Goal: Check status: Check status

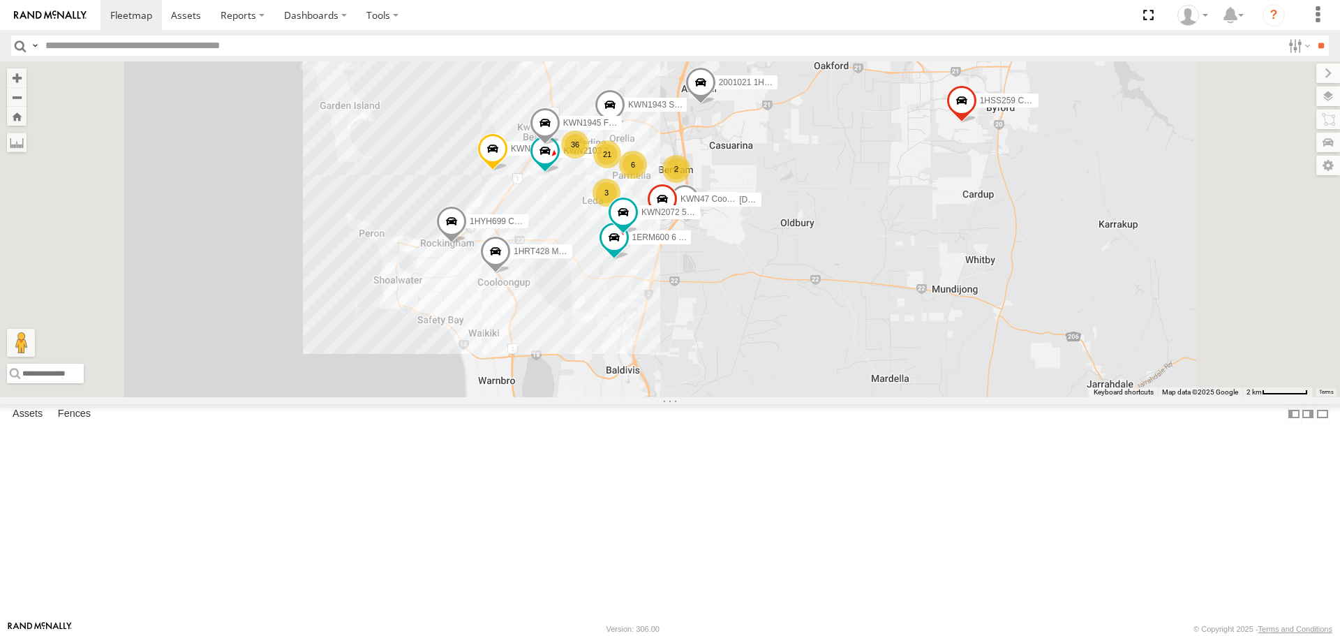
drag, startPoint x: 638, startPoint y: 193, endPoint x: 657, endPoint y: 394, distance: 201.1
click at [657, 394] on div "KWN5356 2001086 Camera Trailer Rangers 2001021 1HRP487 Toyota Admin 1HSS259 Coo…" at bounding box center [670, 228] width 1340 height 335
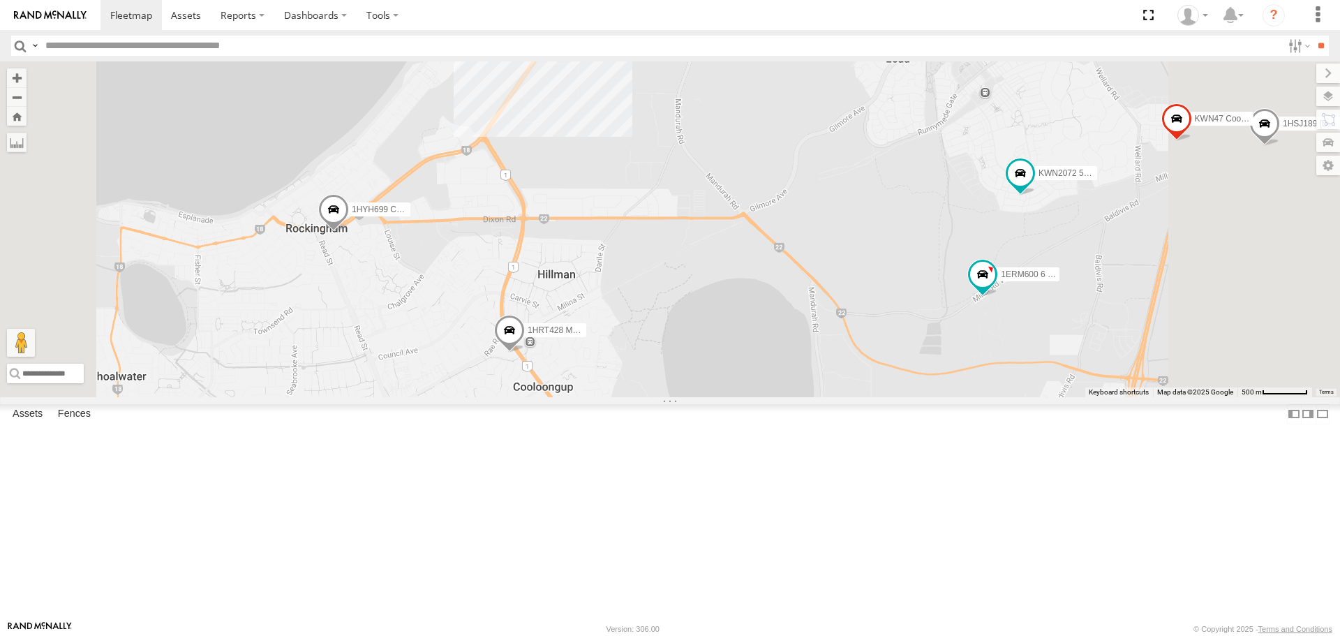
click at [349, 232] on span at bounding box center [333, 214] width 31 height 38
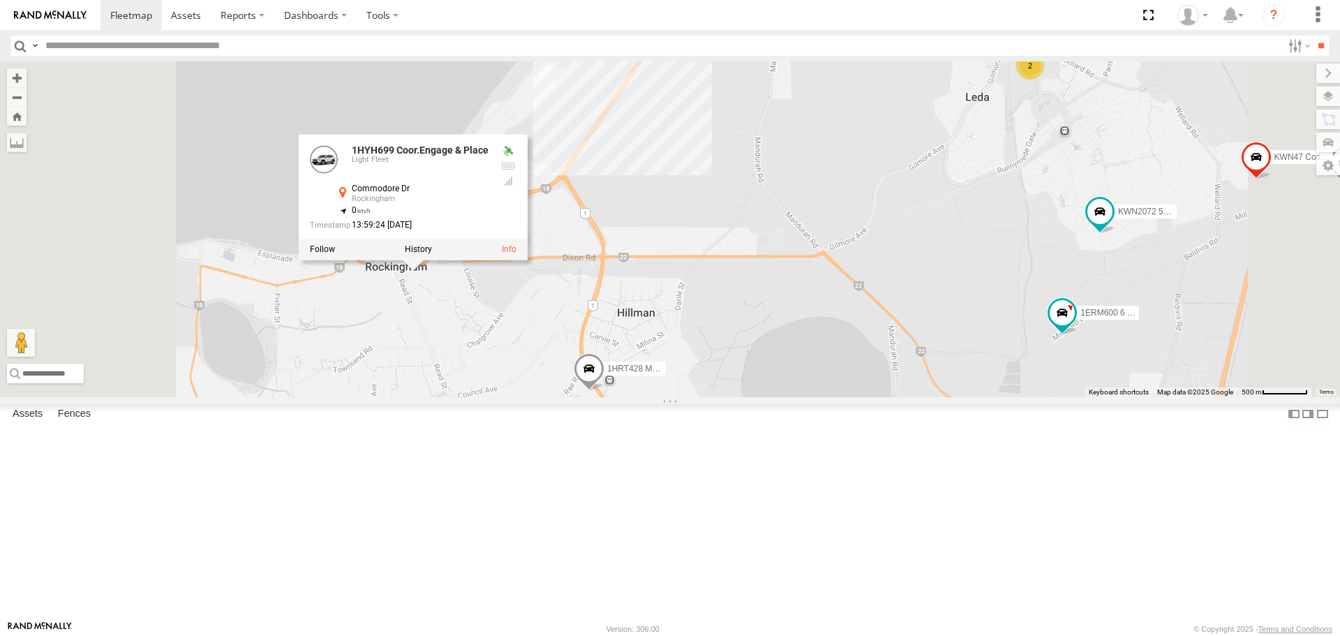
drag, startPoint x: 551, startPoint y: 398, endPoint x: 681, endPoint y: 449, distance: 139.4
click at [681, 396] on div "KWN5356 2001086 Camera Trailer Rangers 2001021 1HRP487 Toyota Admin 1HSS259 Coo…" at bounding box center [670, 228] width 1340 height 335
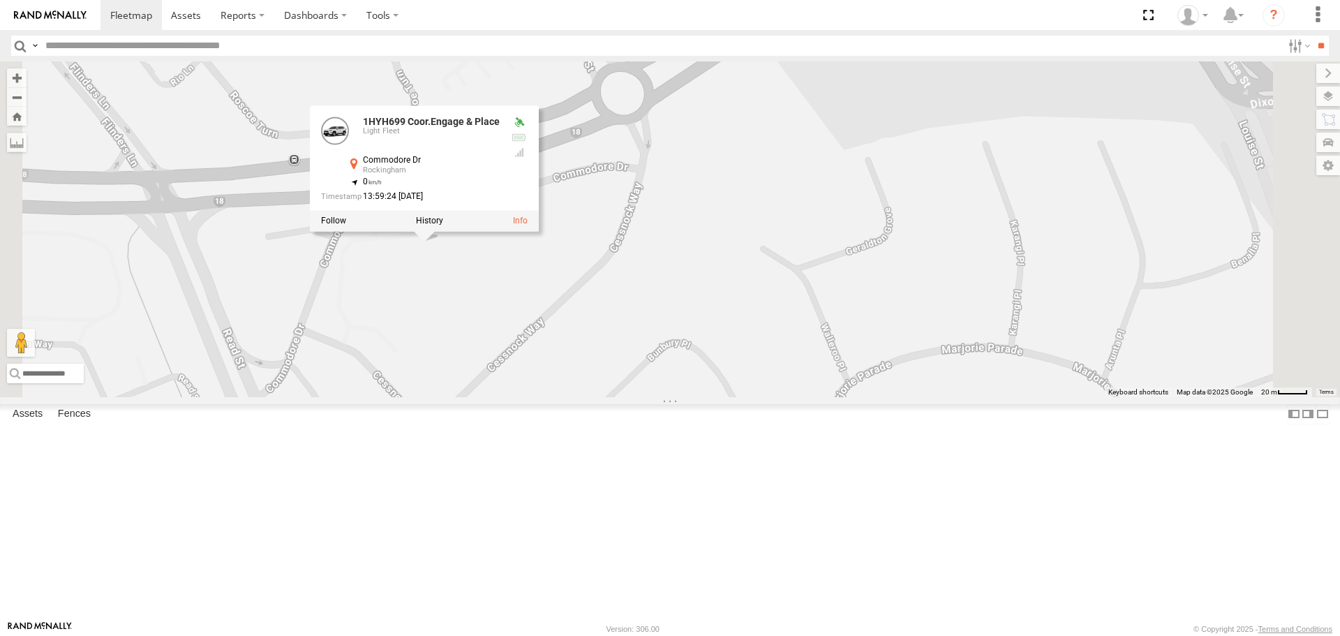
click at [661, 396] on div "KWN5356 2001086 Camera Trailer Rangers 2001021 1HRP487 Toyota Admin 1HSS259 Coo…" at bounding box center [670, 228] width 1340 height 335
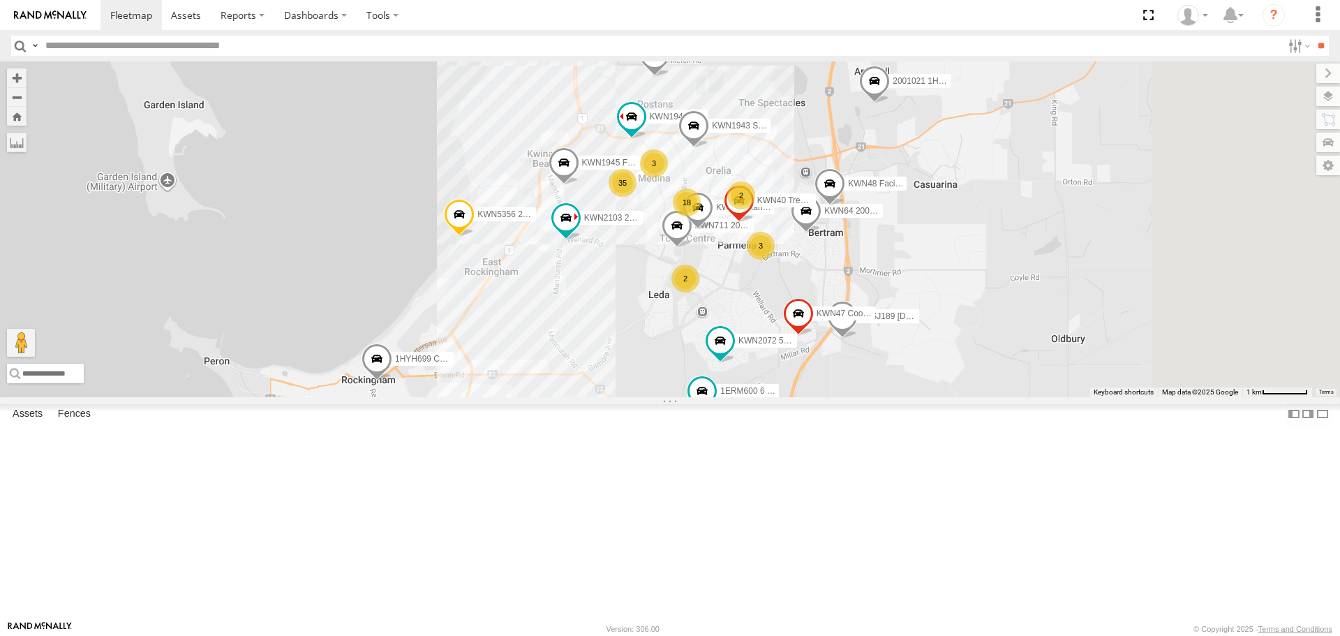
drag, startPoint x: 826, startPoint y: 401, endPoint x: 664, endPoint y: 432, distance: 164.8
click at [664, 396] on div "KWN5356 2001086 Camera Trailer Rangers 2001021 1HRP487 Toyota Admin 1HSS259 Coo…" at bounding box center [670, 228] width 1340 height 335
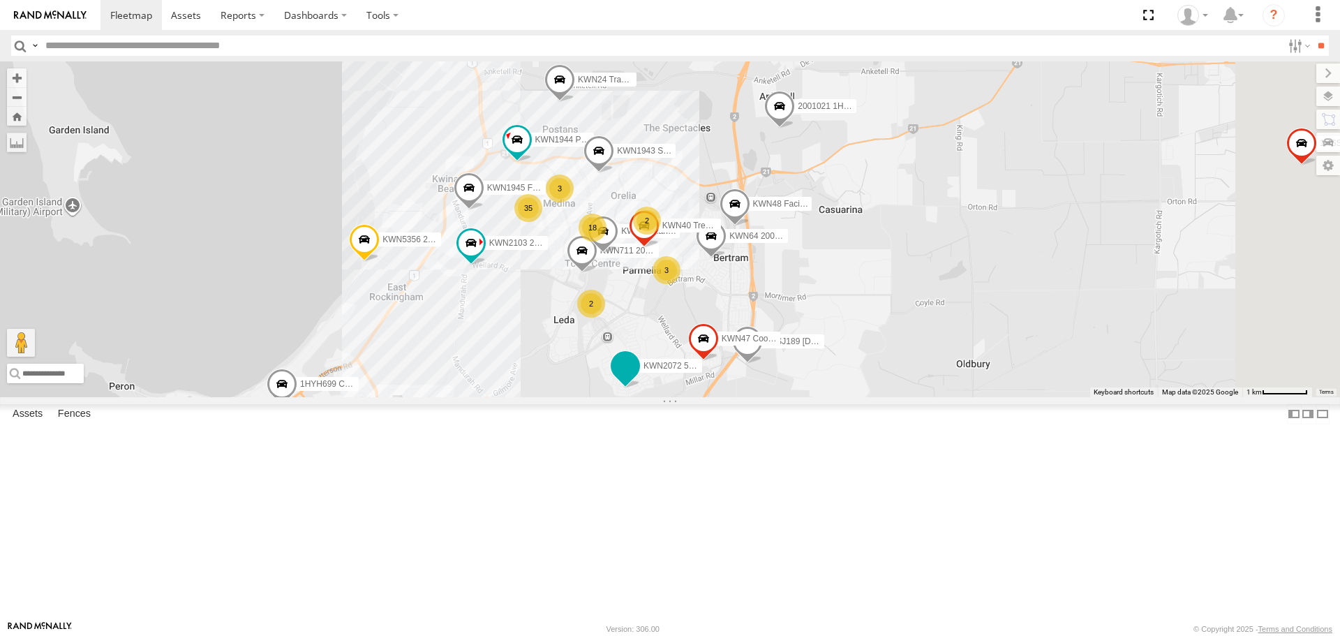
click at [638, 378] on span at bounding box center [625, 365] width 25 height 25
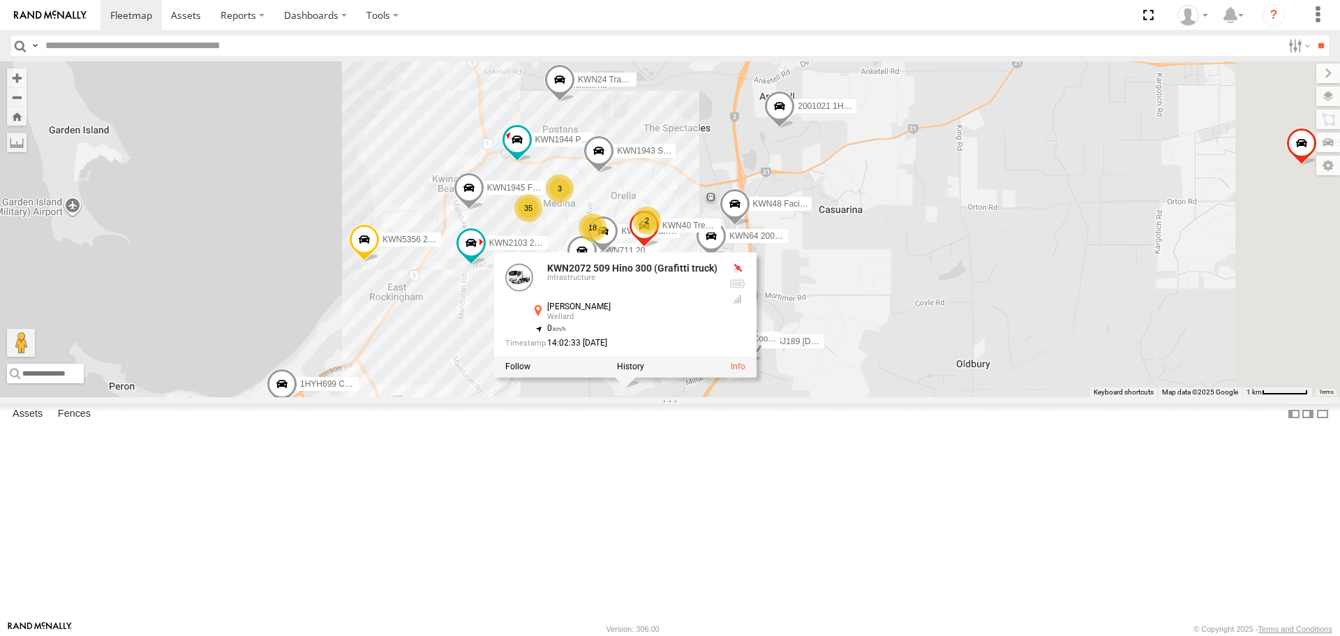
click at [915, 396] on div "KWN5356 2001086 Camera Trailer Rangers 2001021 1HRP487 Toyota Admin 1HSS259 Coo…" at bounding box center [670, 228] width 1340 height 335
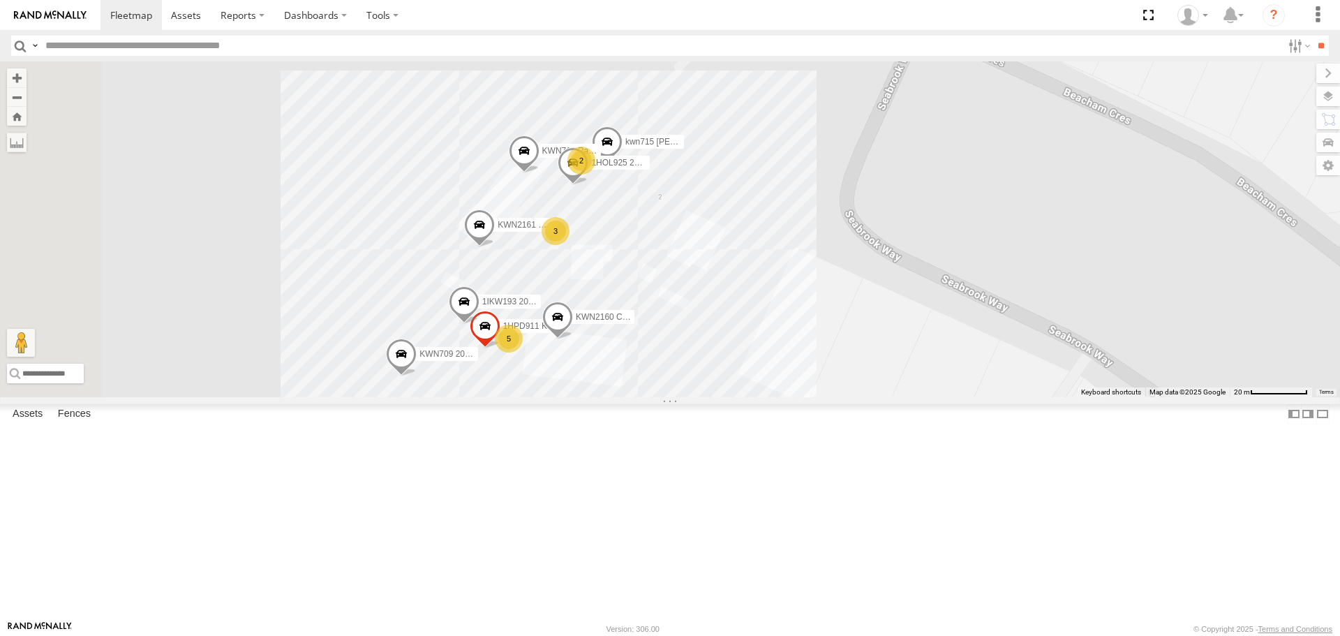
drag, startPoint x: 612, startPoint y: 495, endPoint x: 810, endPoint y: 352, distance: 244.4
click at [810, 352] on div "KWN5356 2001086 Camera Trailer Rangers 2001021 1HRP487 Toyota Admin 1HSS259 Coo…" at bounding box center [670, 228] width 1340 height 335
